Goal: Find specific page/section: Find specific page/section

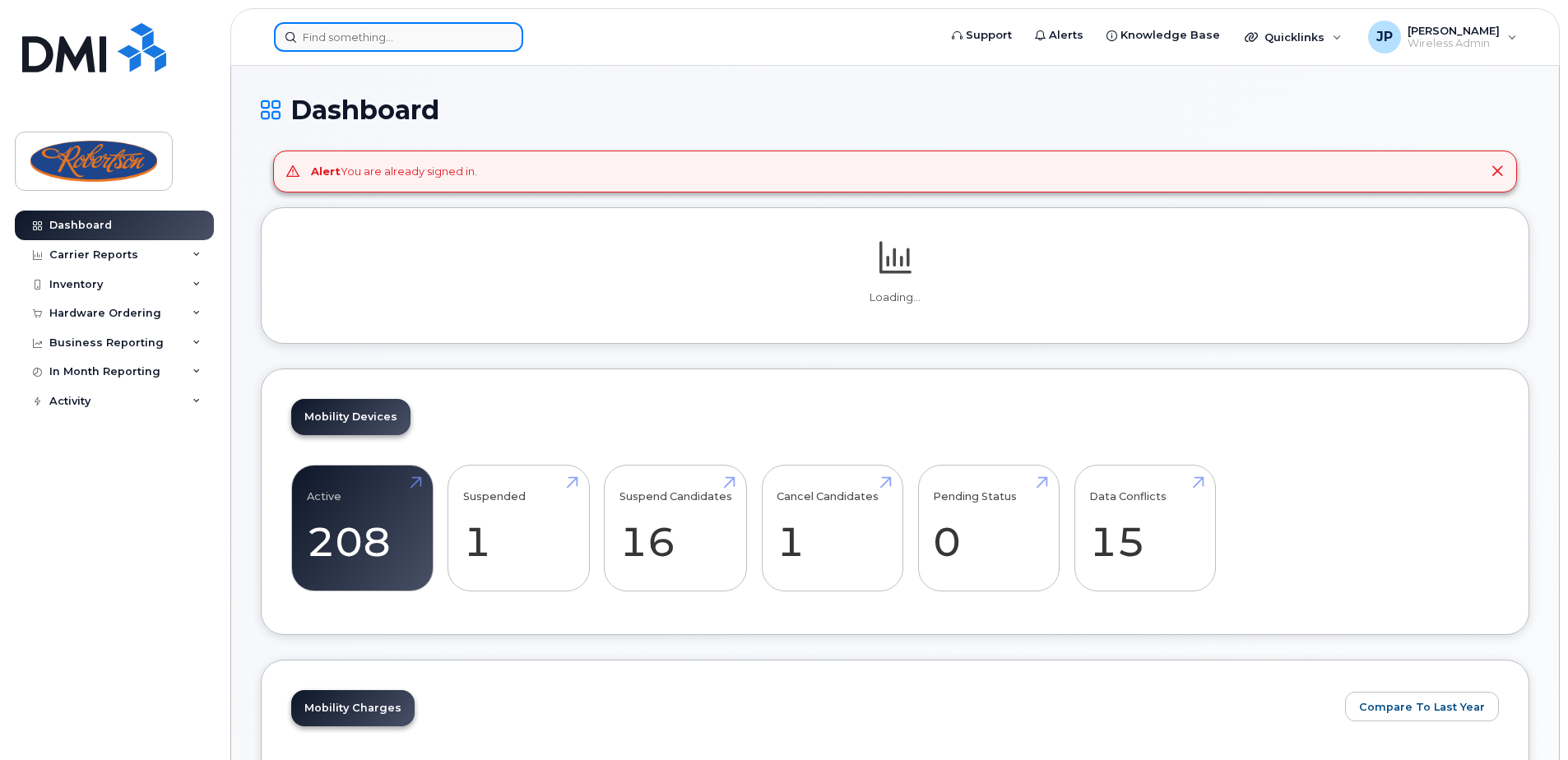
click at [467, 45] on input at bounding box center [398, 37] width 249 height 30
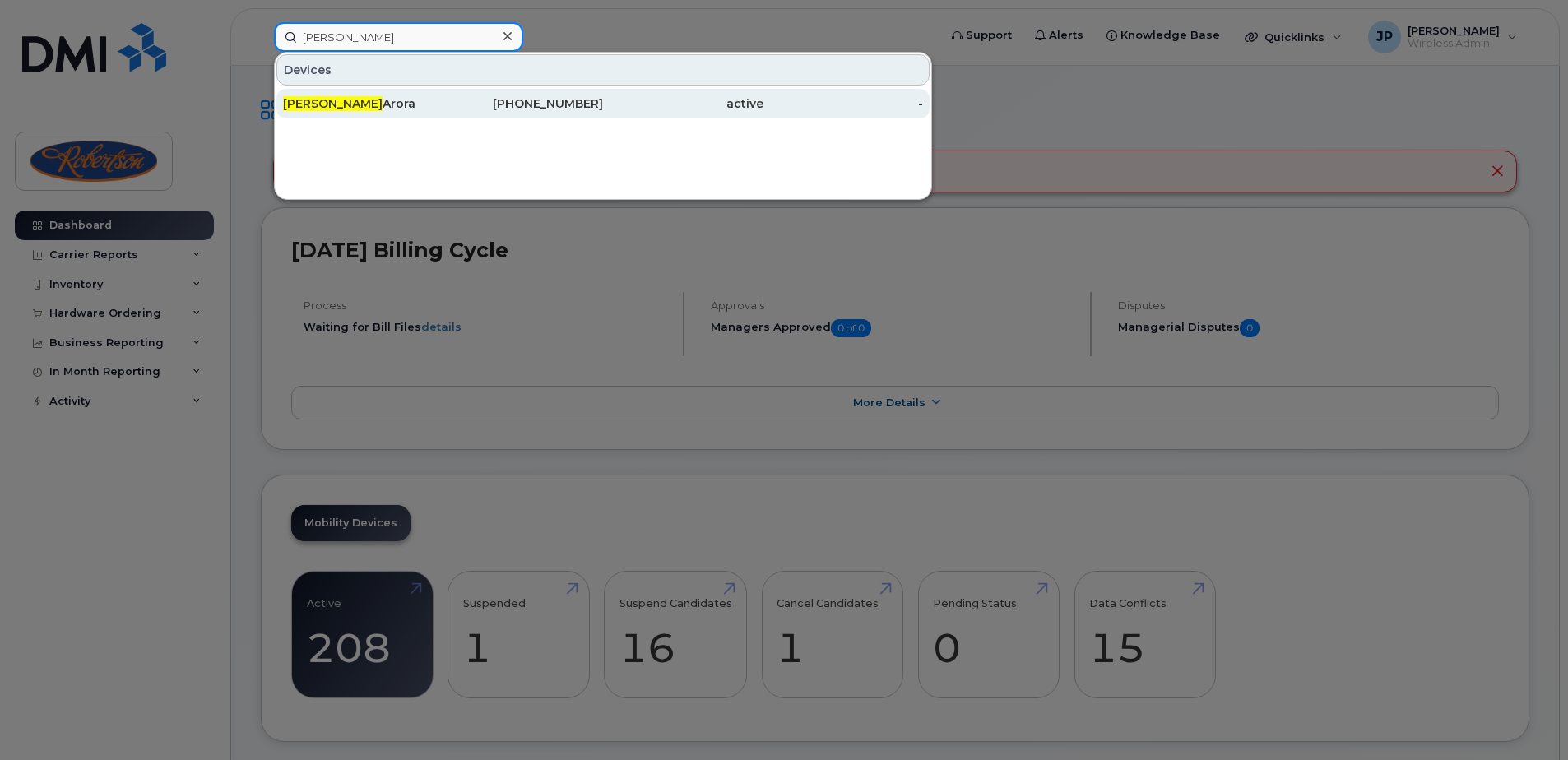
type input "natasha"
click at [603, 96] on div "289-264-3978" at bounding box center [683, 104] width 161 height 30
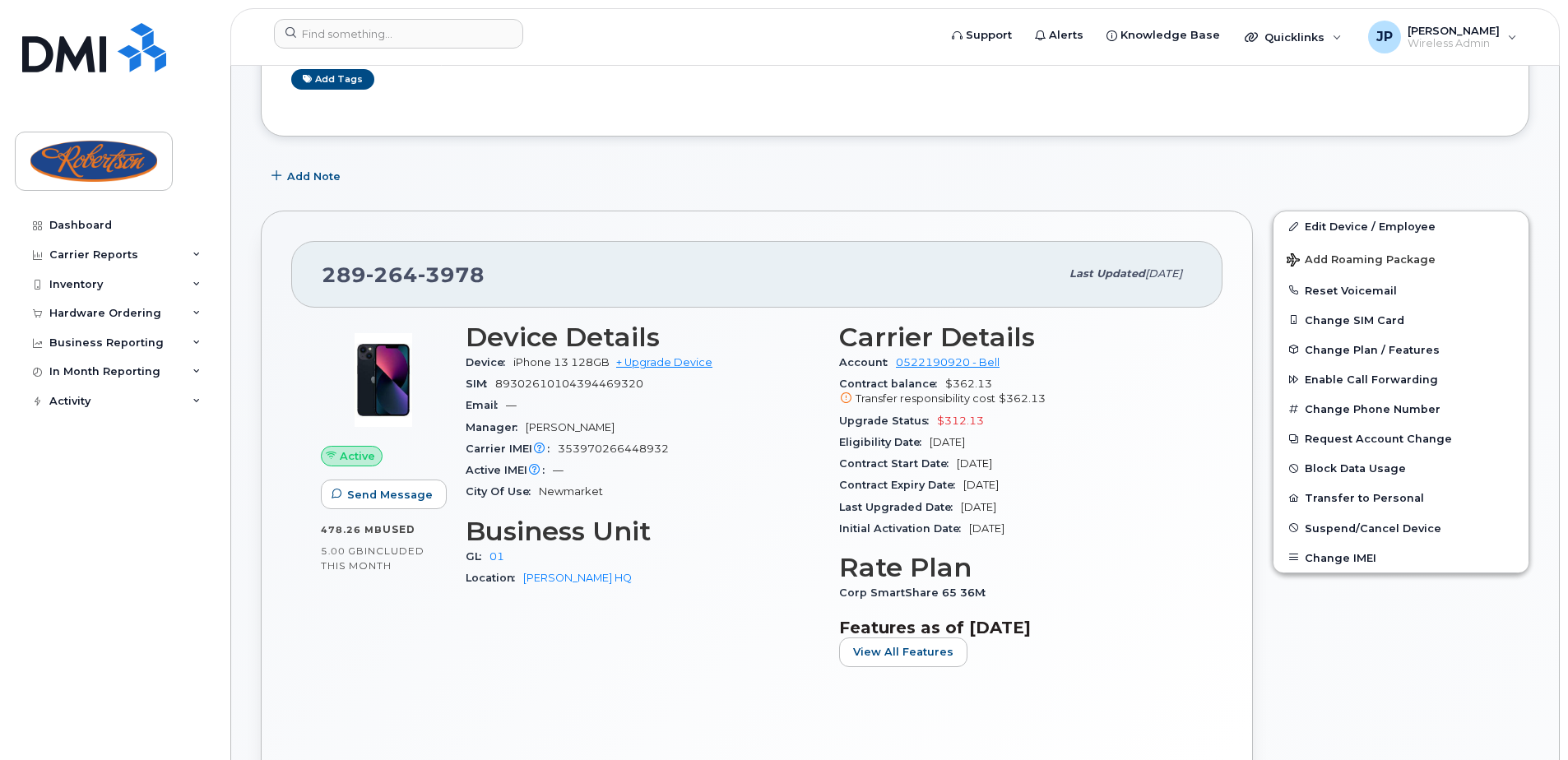
scroll to position [329, 0]
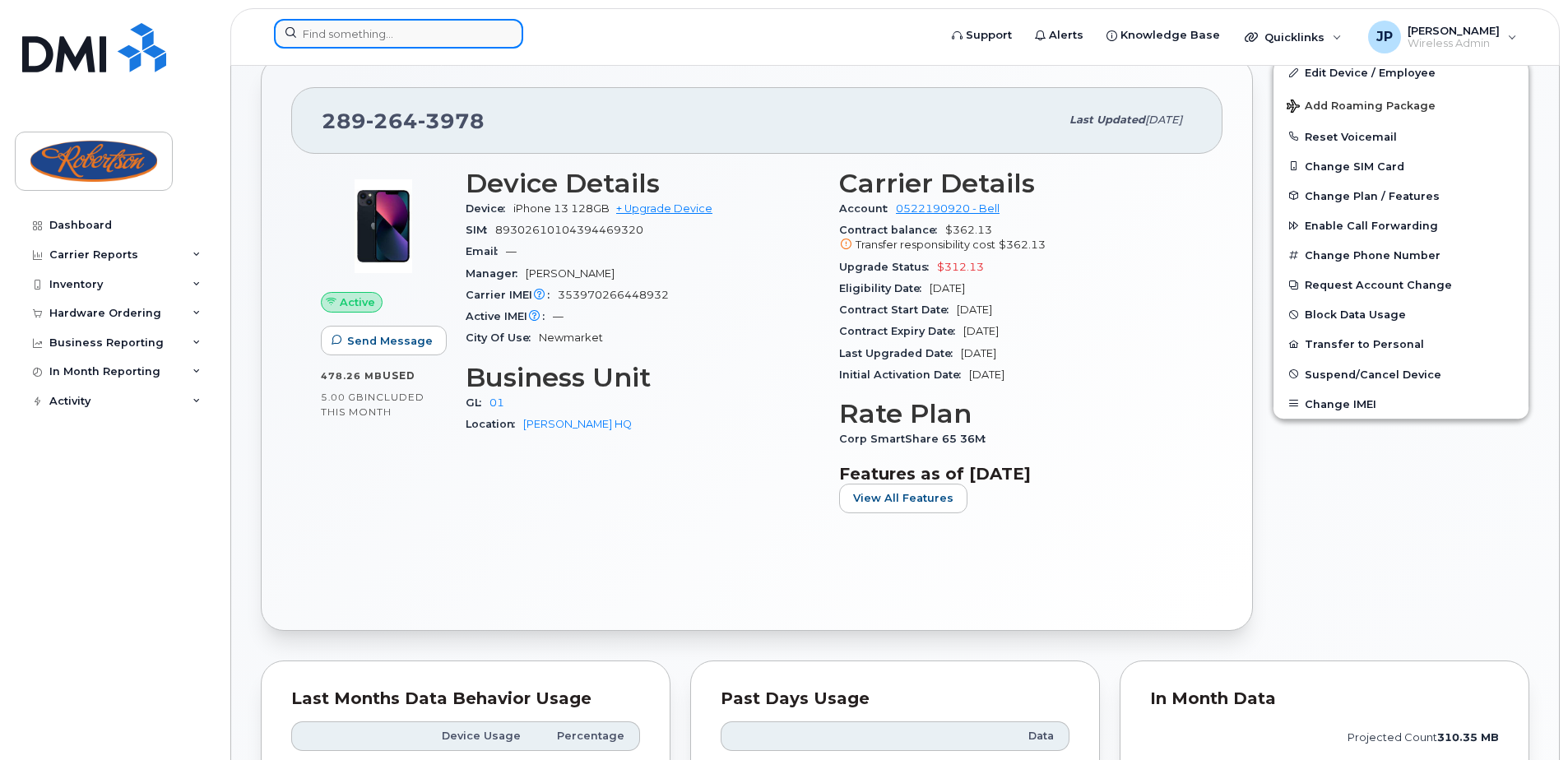
click at [435, 36] on input at bounding box center [398, 34] width 249 height 30
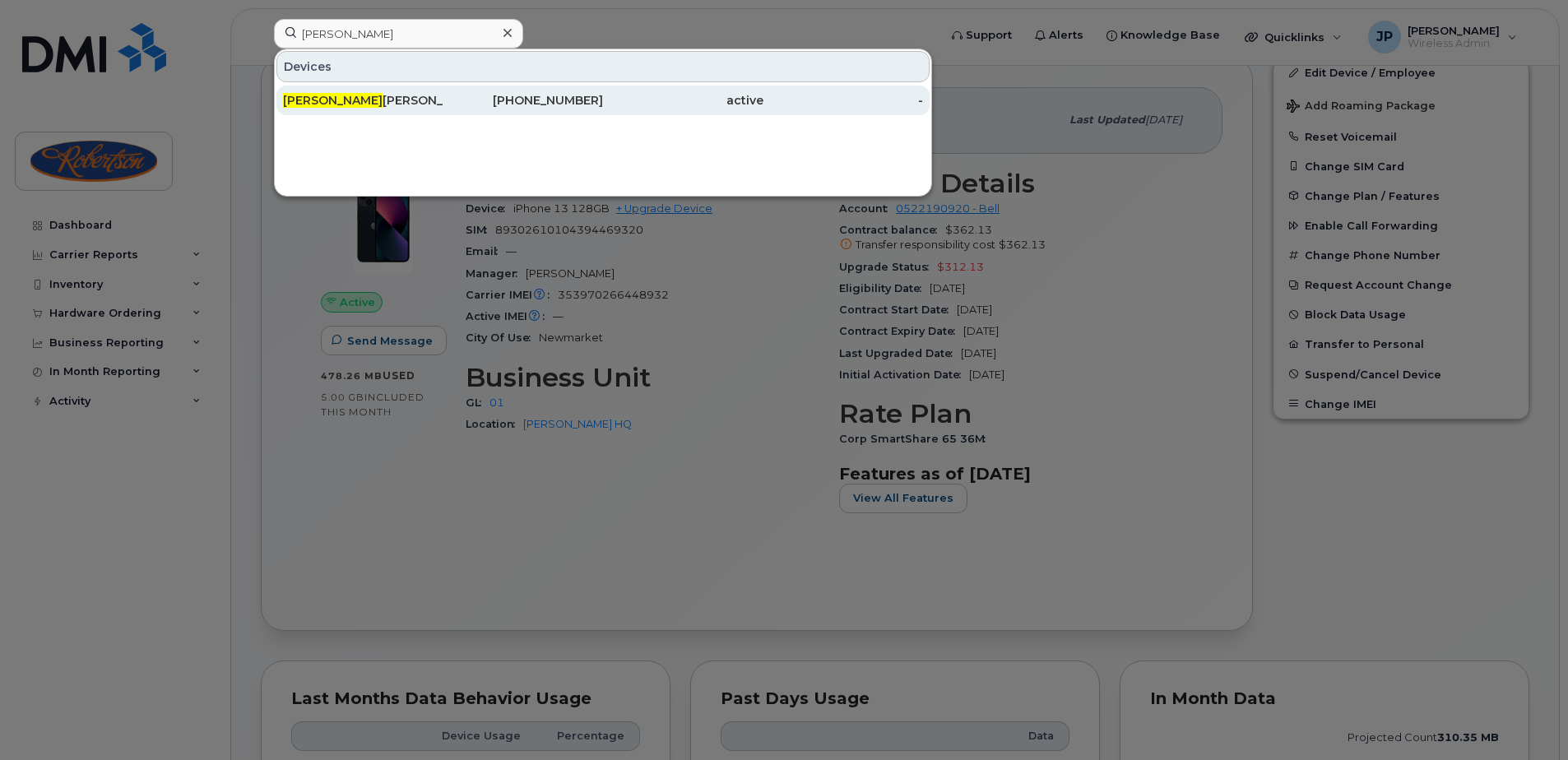
click at [407, 105] on div "Sonia Kumar" at bounding box center [363, 101] width 161 height 16
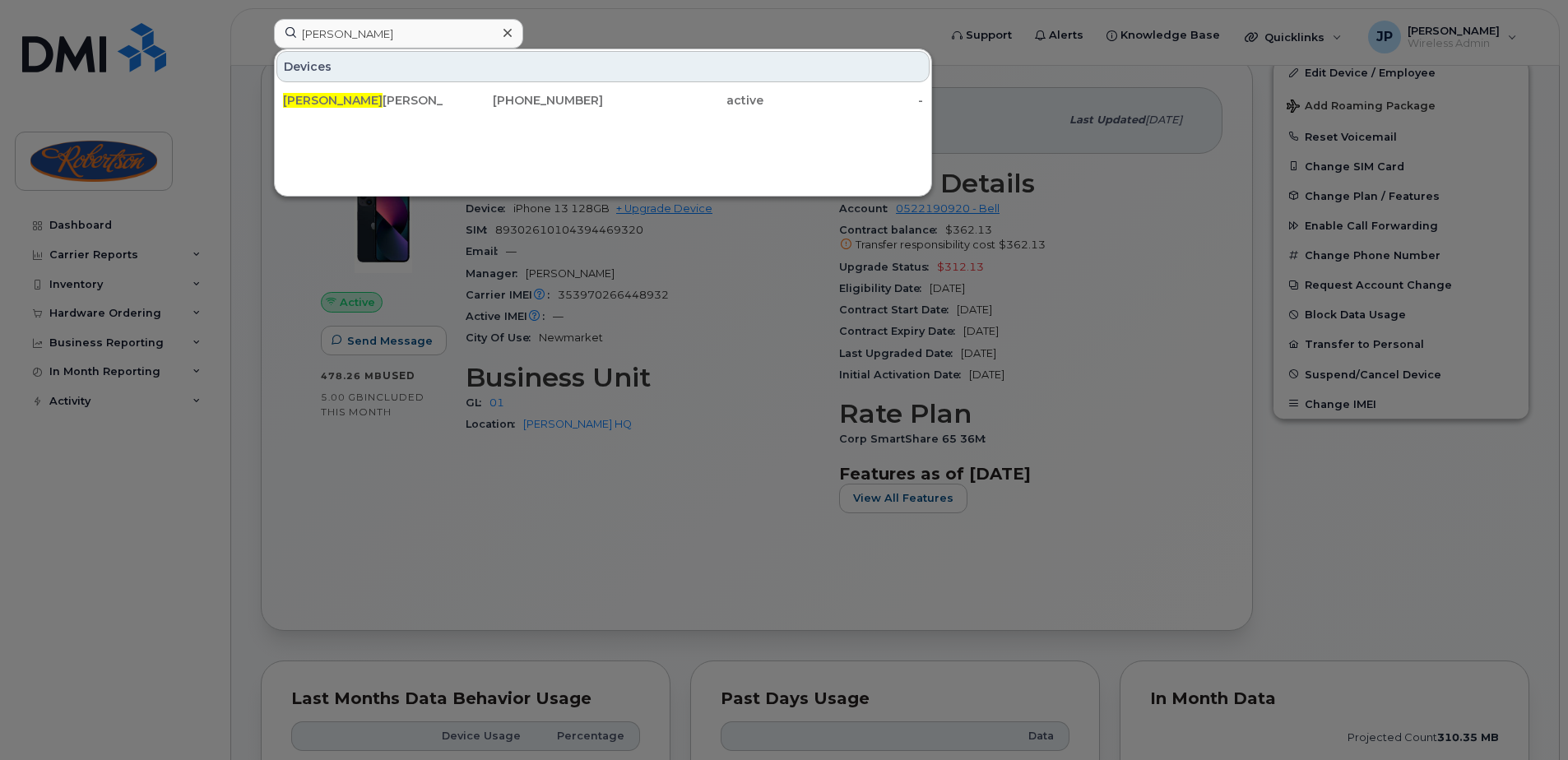
click at [768, 434] on div at bounding box center [784, 380] width 1568 height 760
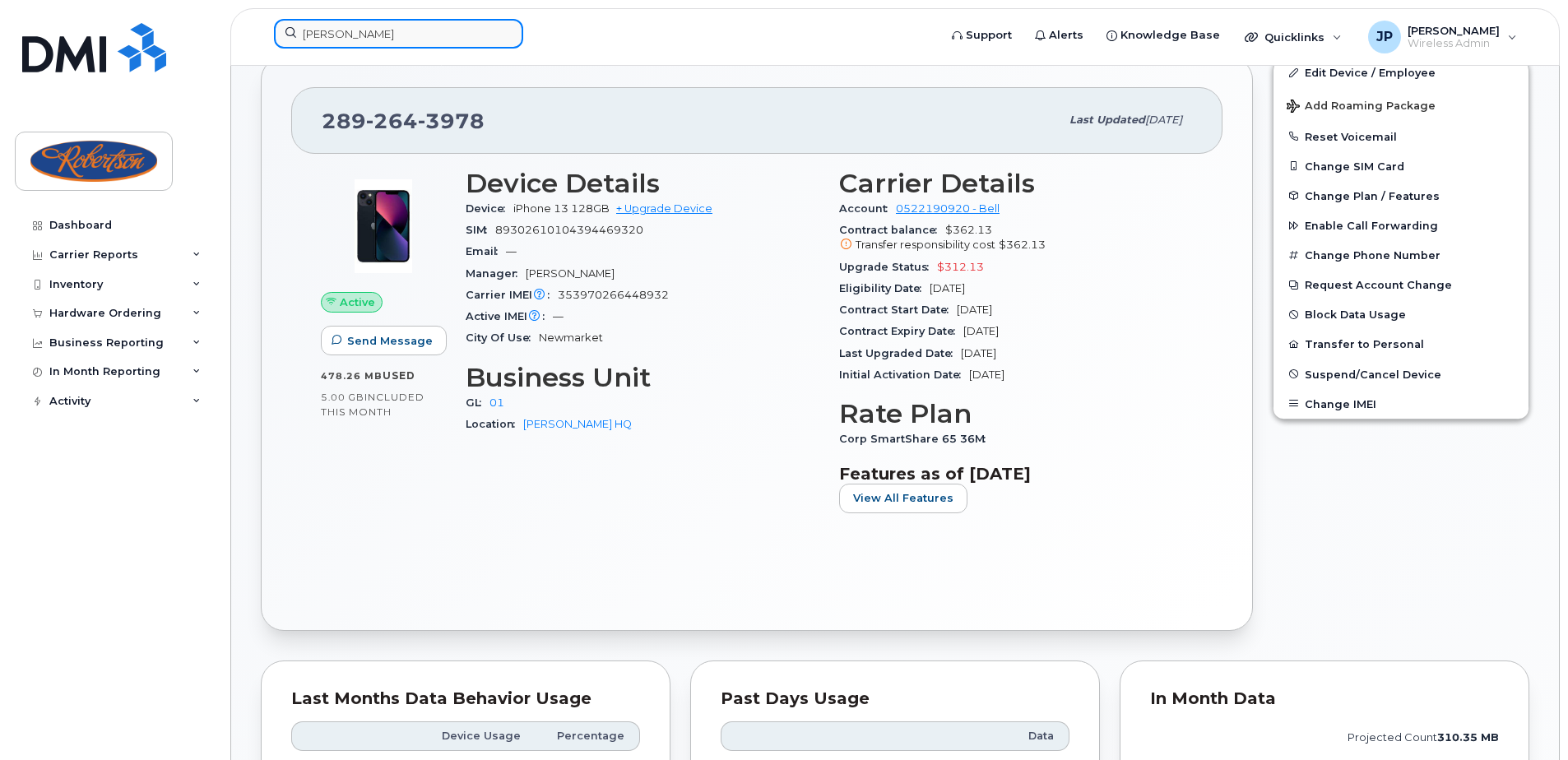
click at [431, 43] on input "sonia" at bounding box center [398, 34] width 249 height 30
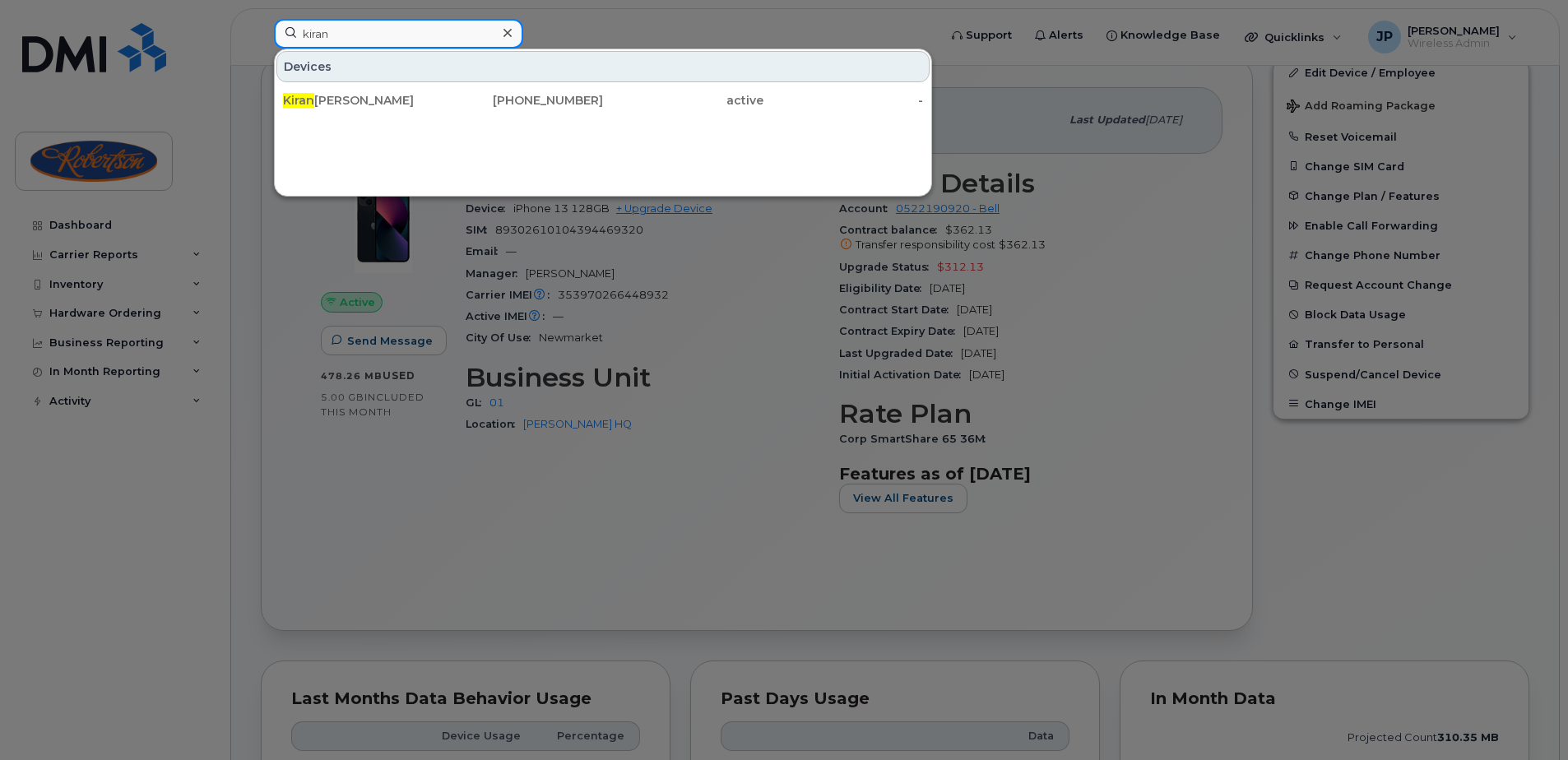
type input "kiran"
click at [786, 74] on div "Devices" at bounding box center [603, 67] width 653 height 31
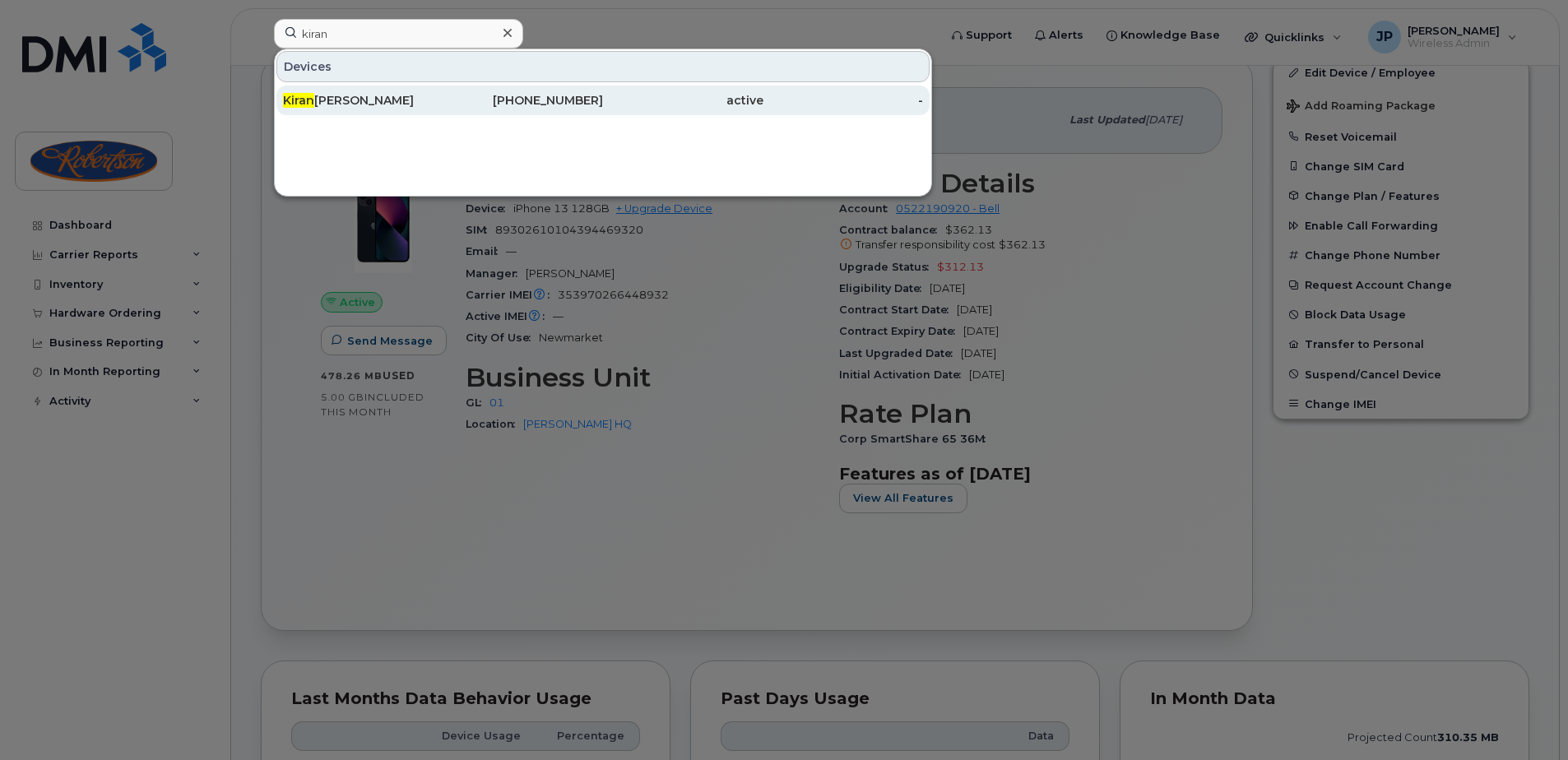
click at [603, 102] on div "416-997-9187" at bounding box center [523, 101] width 161 height 16
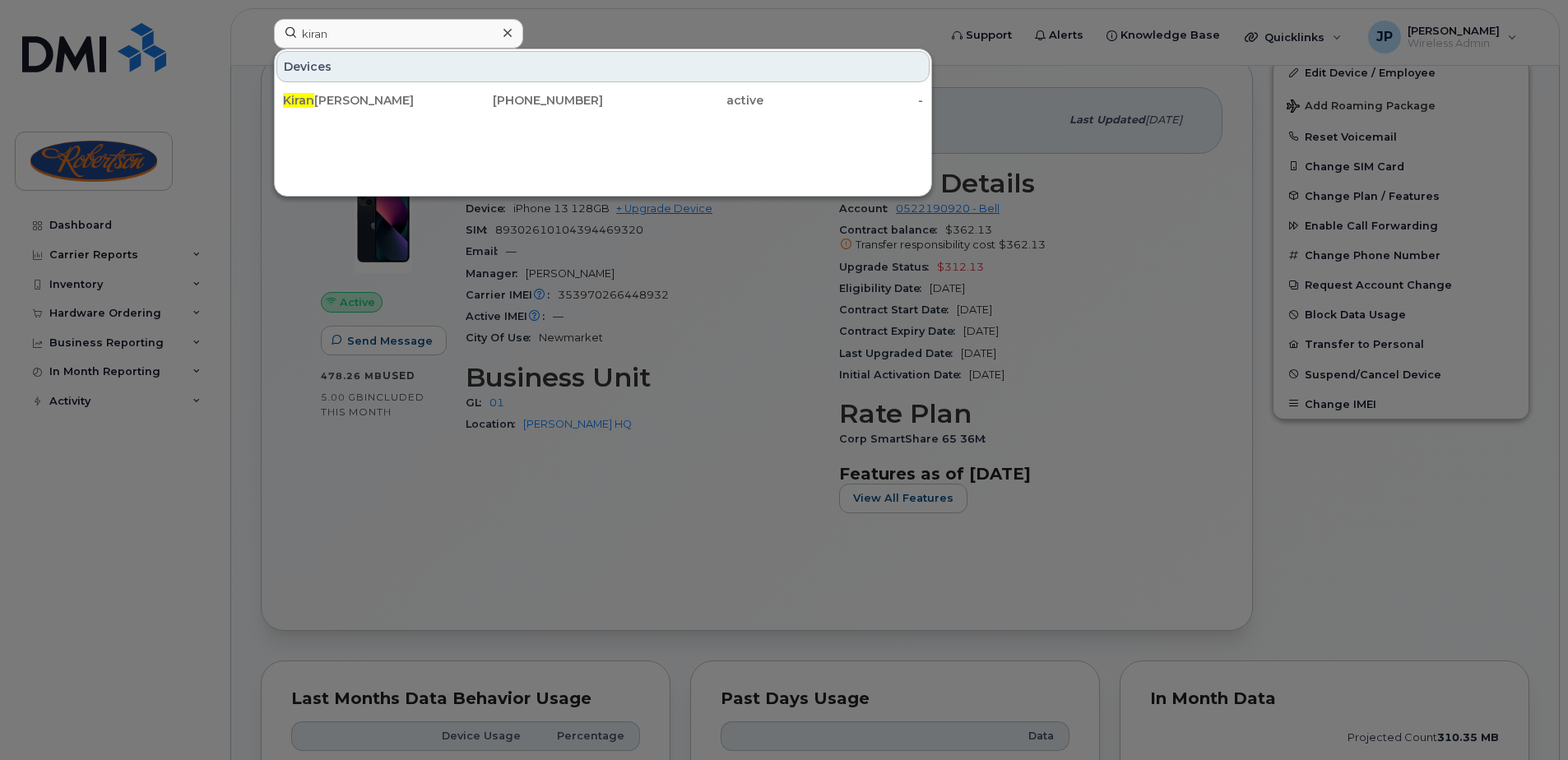
click at [730, 400] on div at bounding box center [784, 380] width 1568 height 760
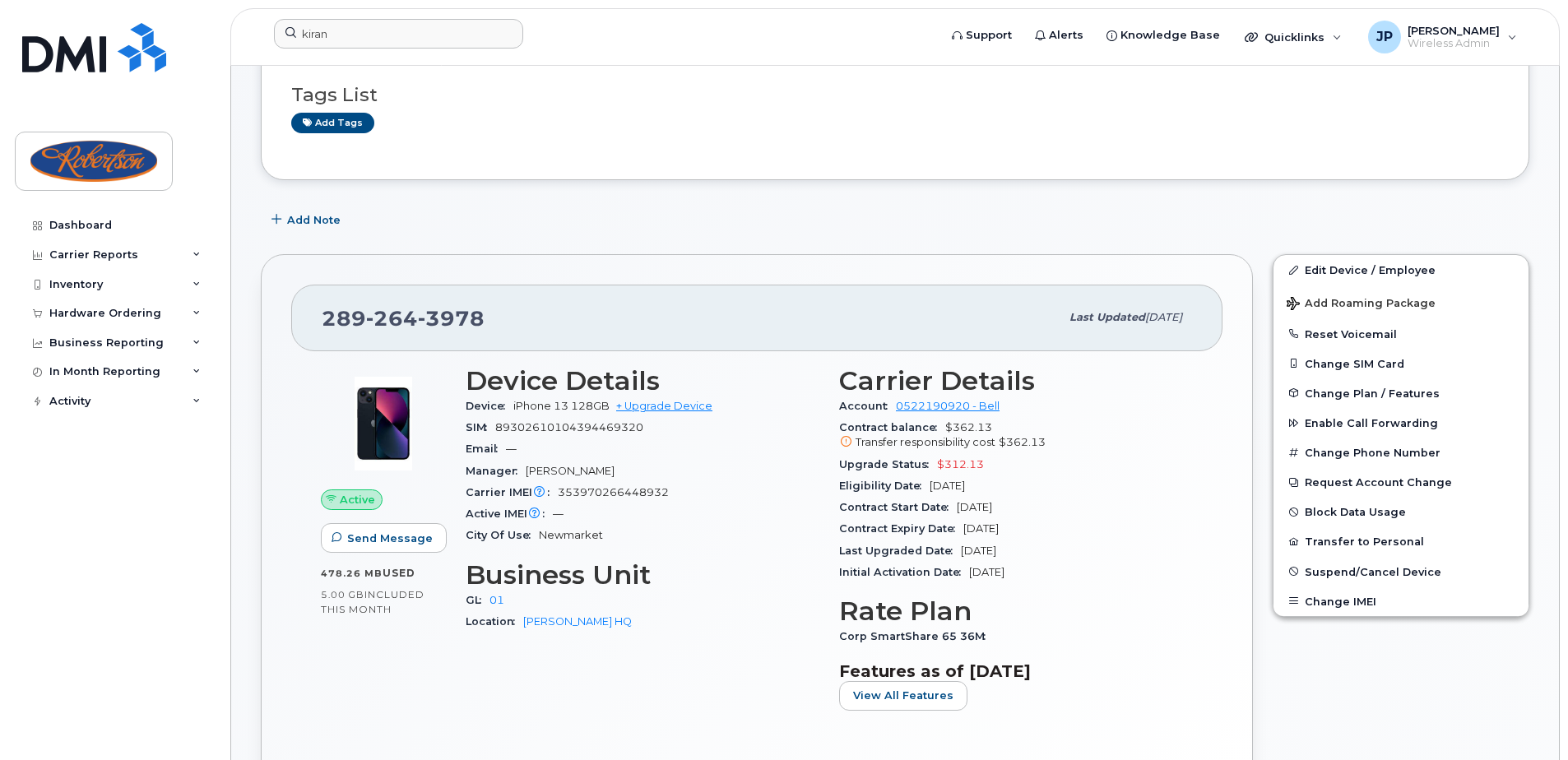
scroll to position [246, 0]
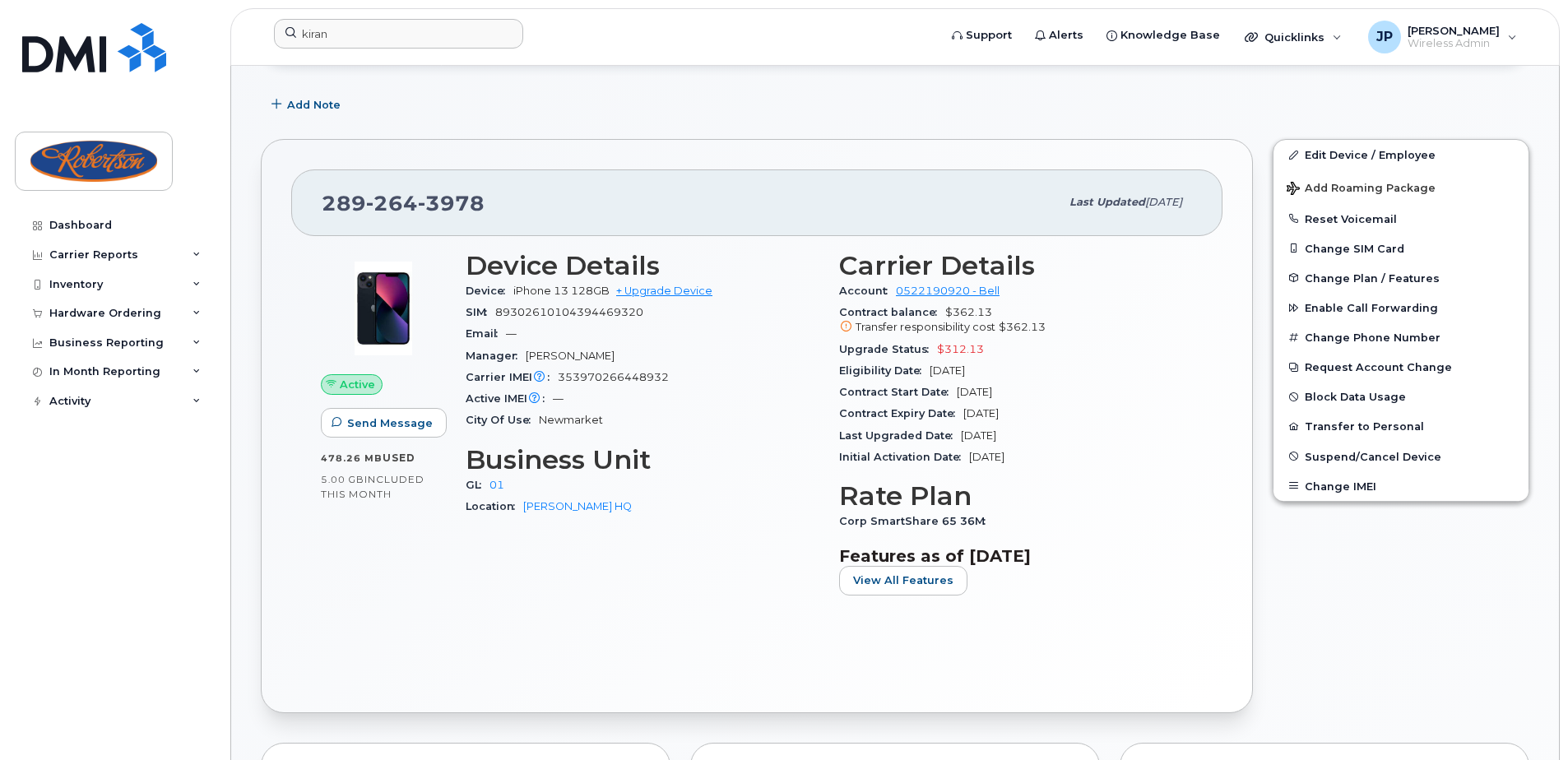
click at [1513, 575] on div "Edit Device / Employee Add Roaming Package Reset Voicemail Change SIM Card Chan…" at bounding box center [1401, 426] width 276 height 593
drag, startPoint x: 894, startPoint y: 366, endPoint x: 1054, endPoint y: 369, distance: 160.0
click at [1054, 369] on div "Eligibility Date Sep 22, 2026" at bounding box center [1016, 371] width 354 height 21
drag, startPoint x: 1054, startPoint y: 369, endPoint x: 1131, endPoint y: 443, distance: 106.8
click at [1131, 443] on div "Last Upgraded Date Sep 22, 2023" at bounding box center [1016, 436] width 354 height 21
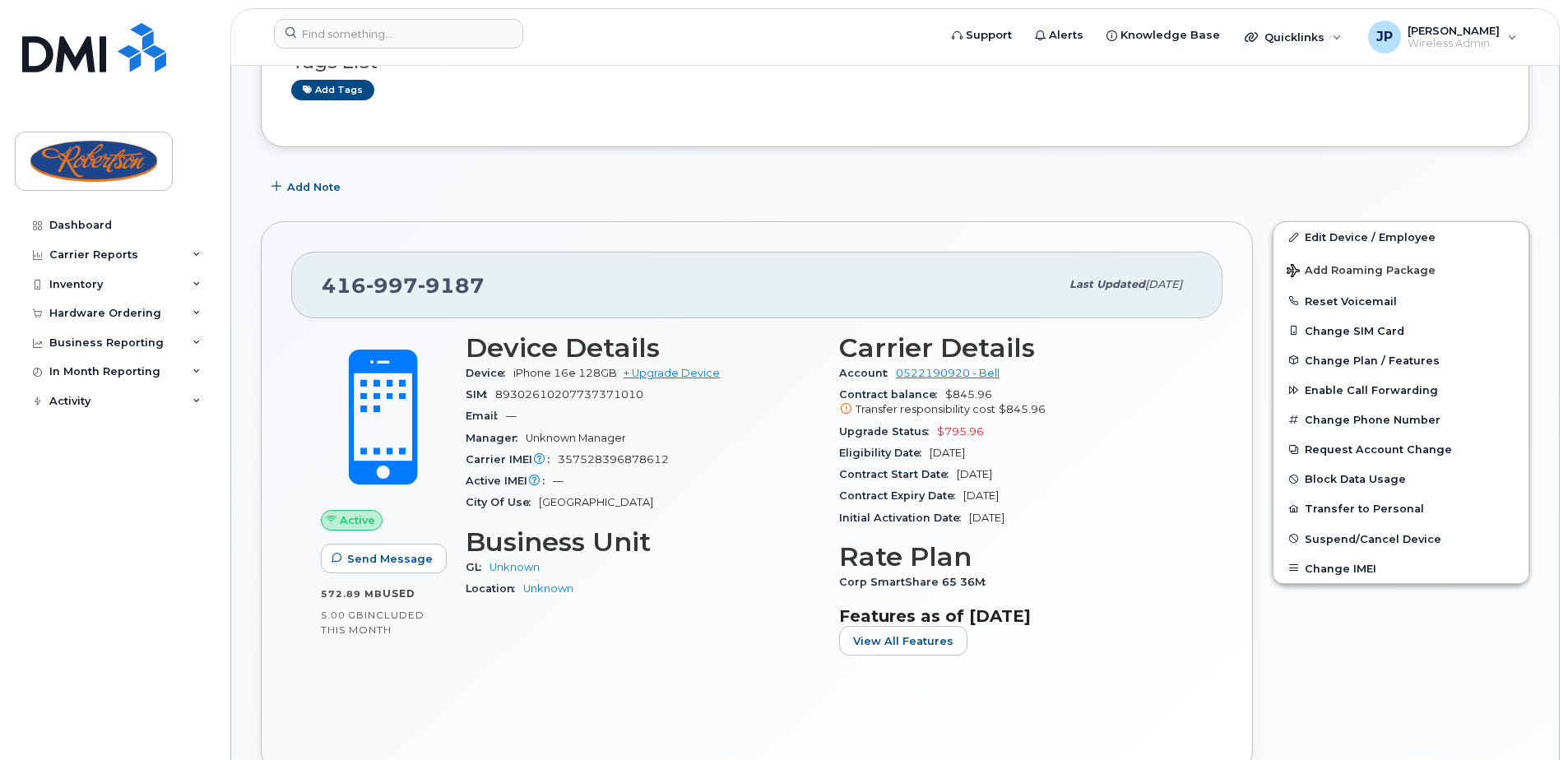
scroll to position [246, 0]
